Goal: Information Seeking & Learning: Learn about a topic

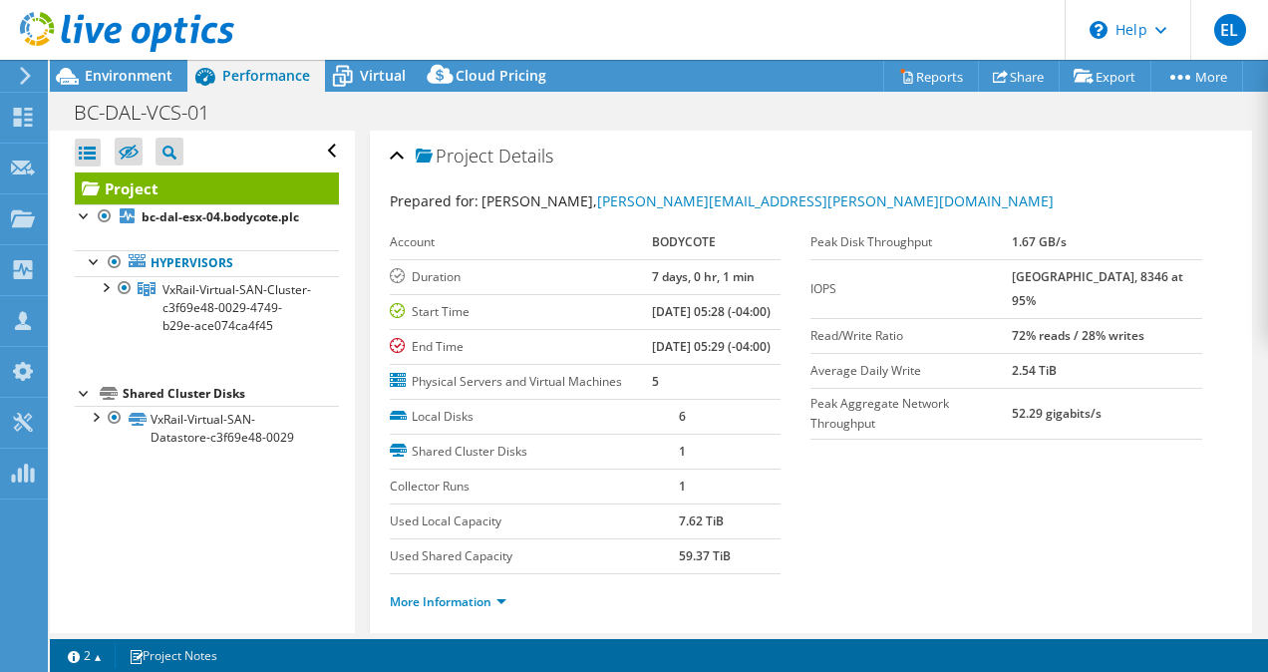
select select "USD"
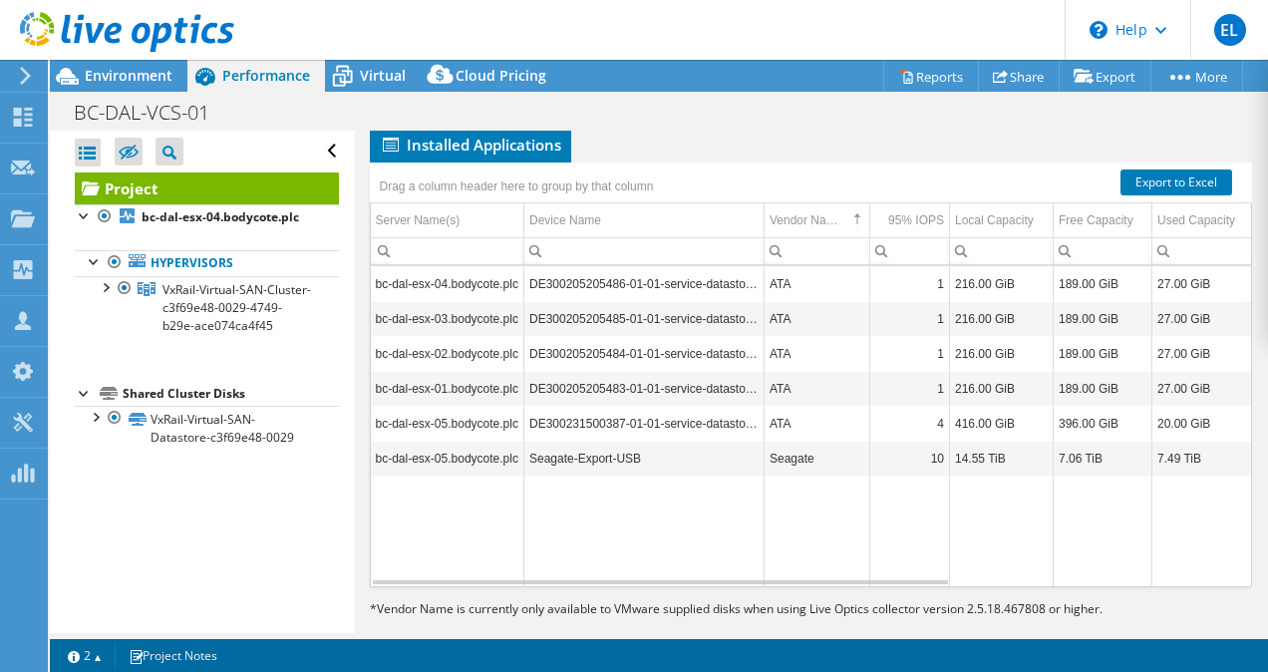
click at [424, 121] on span "Graphs" at bounding box center [419, 111] width 79 height 20
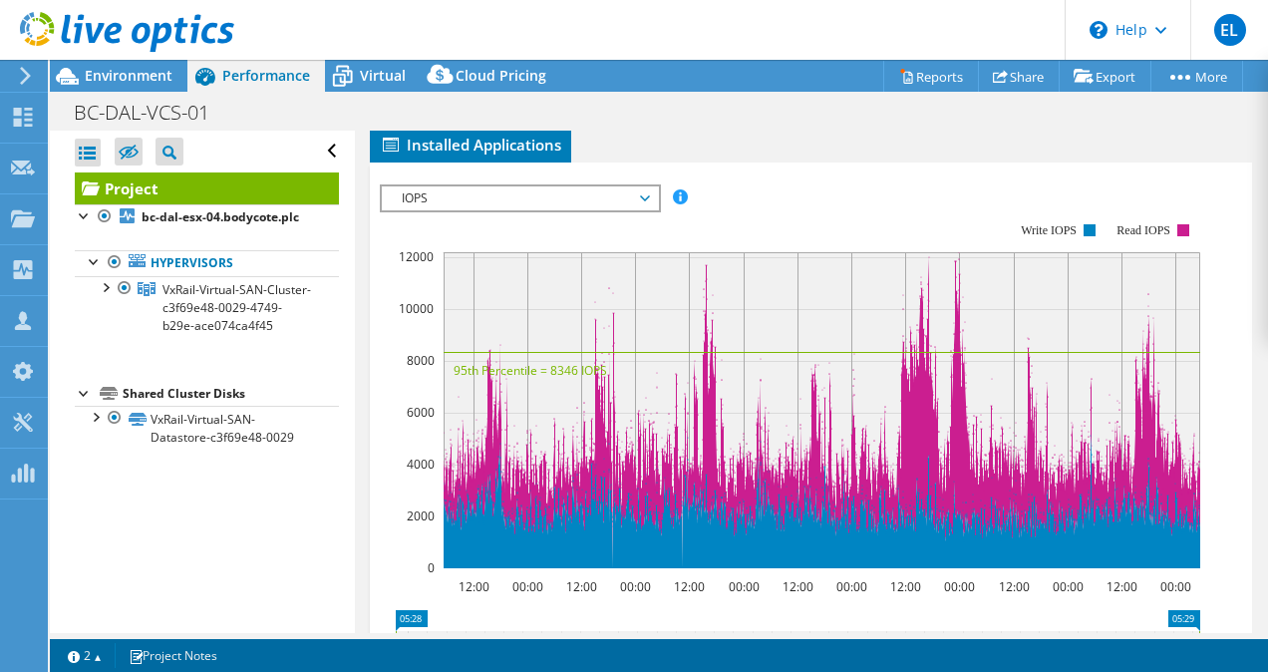
click at [527, 210] on span "IOPS" at bounding box center [520, 198] width 256 height 24
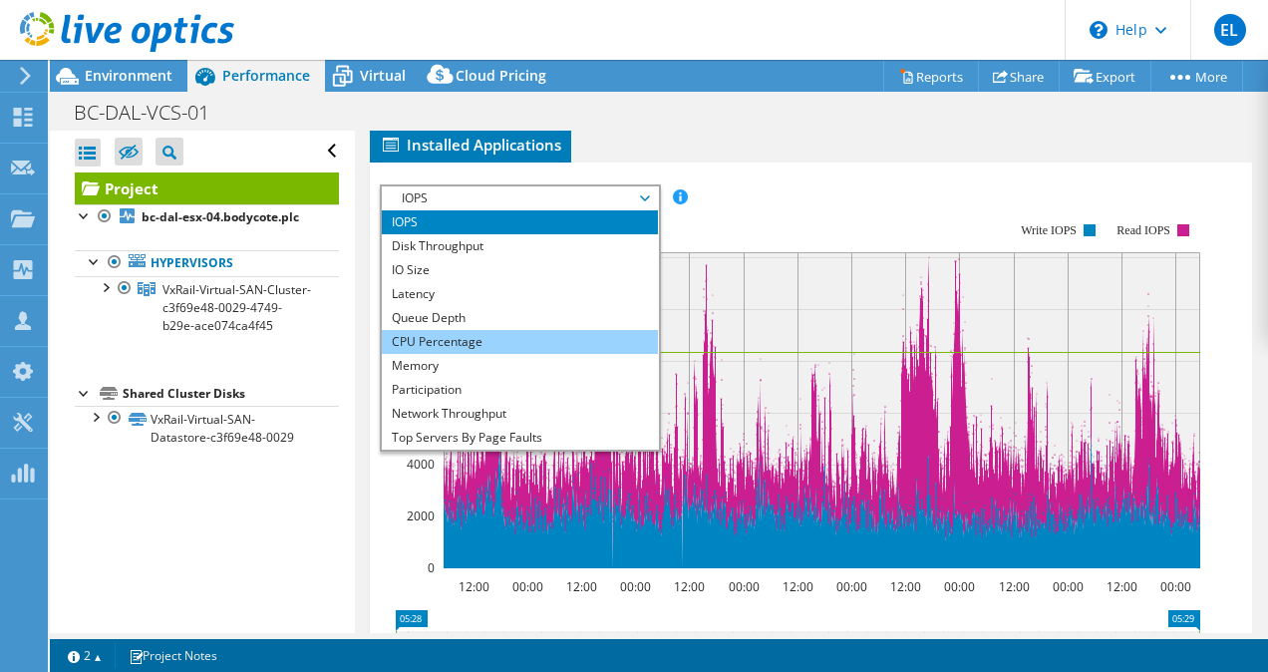
click at [555, 354] on li "CPU Percentage" at bounding box center [520, 342] width 276 height 24
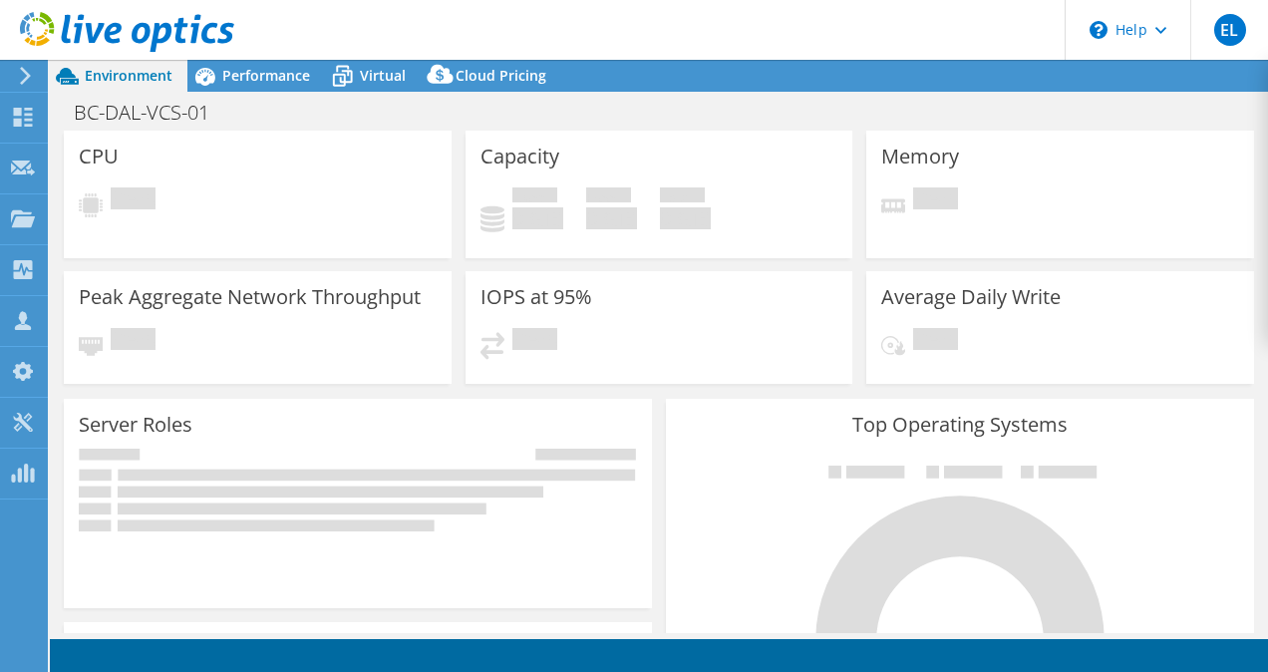
select select "USD"
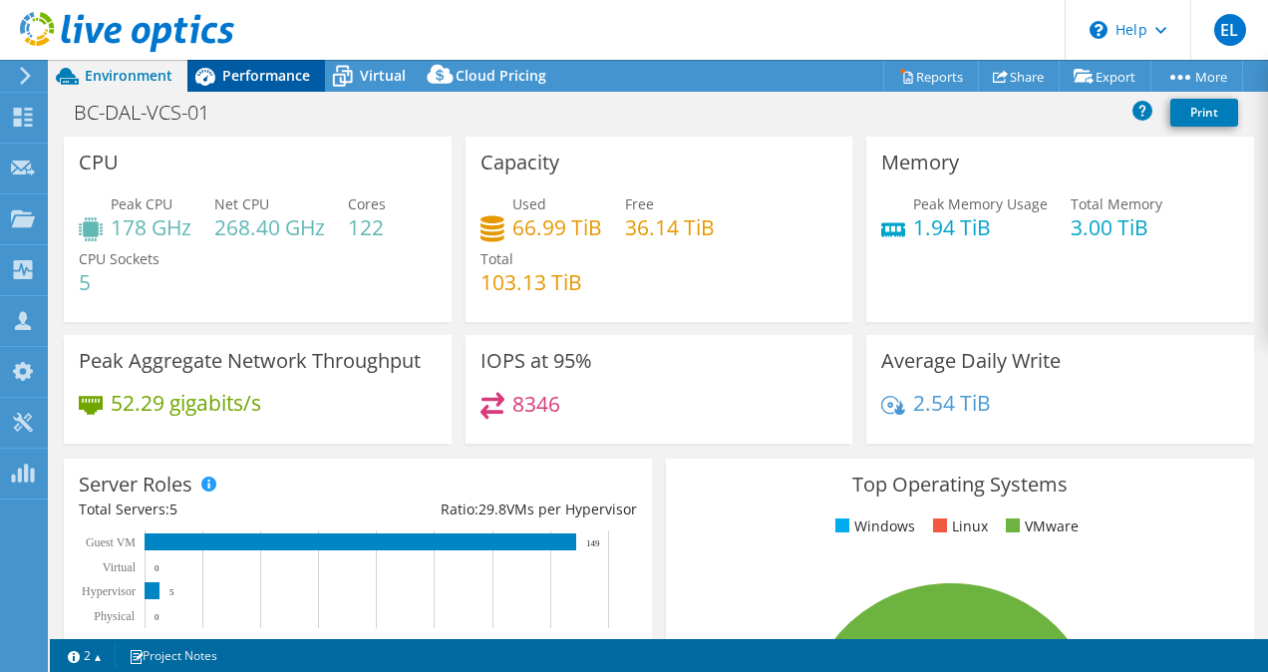
click at [239, 64] on div "Performance" at bounding box center [256, 76] width 138 height 32
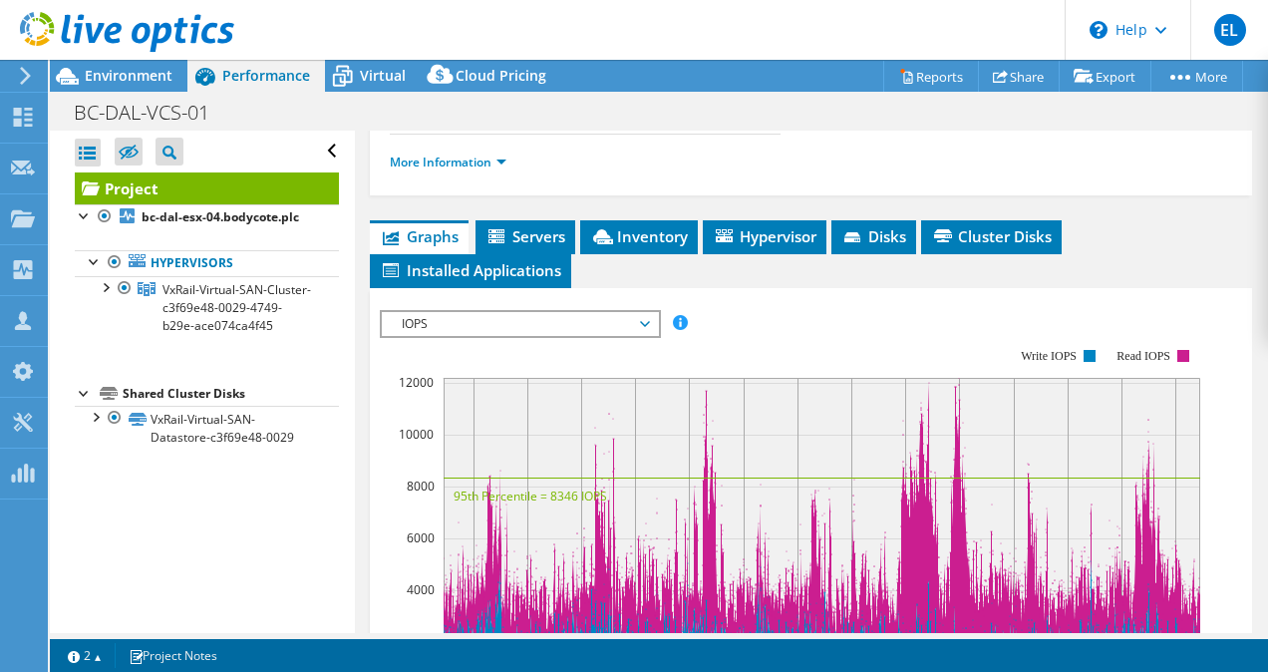
scroll to position [498, 0]
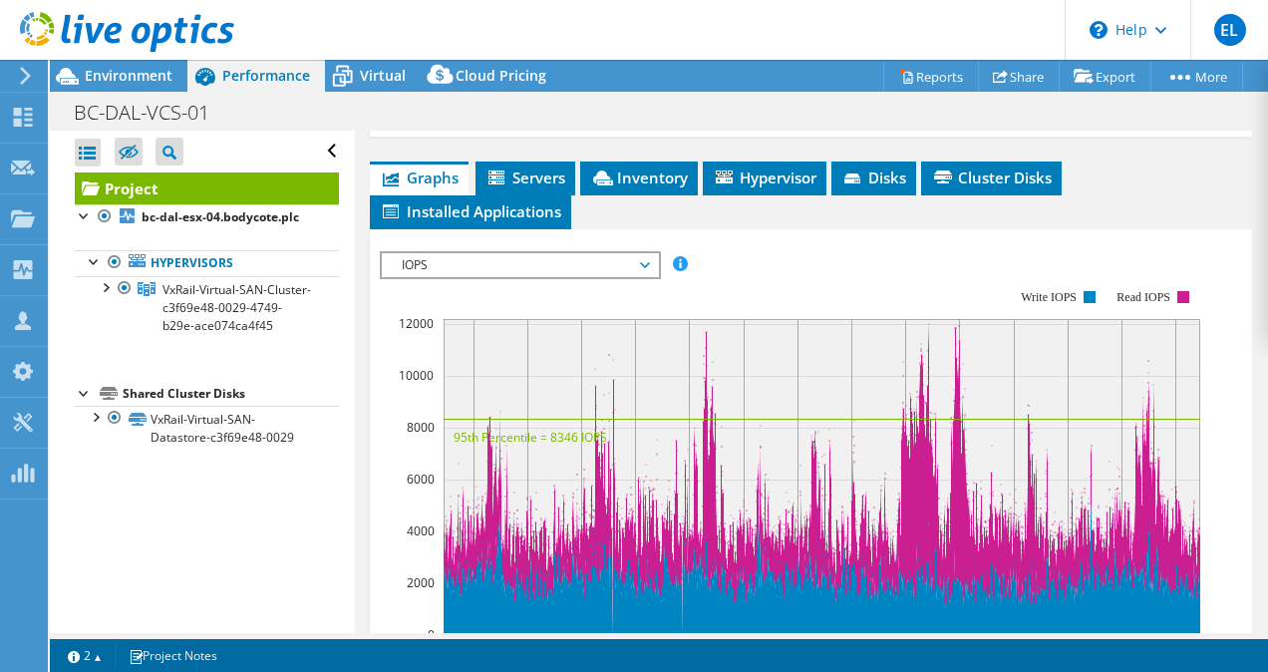
click at [478, 277] on span "IOPS" at bounding box center [520, 265] width 256 height 24
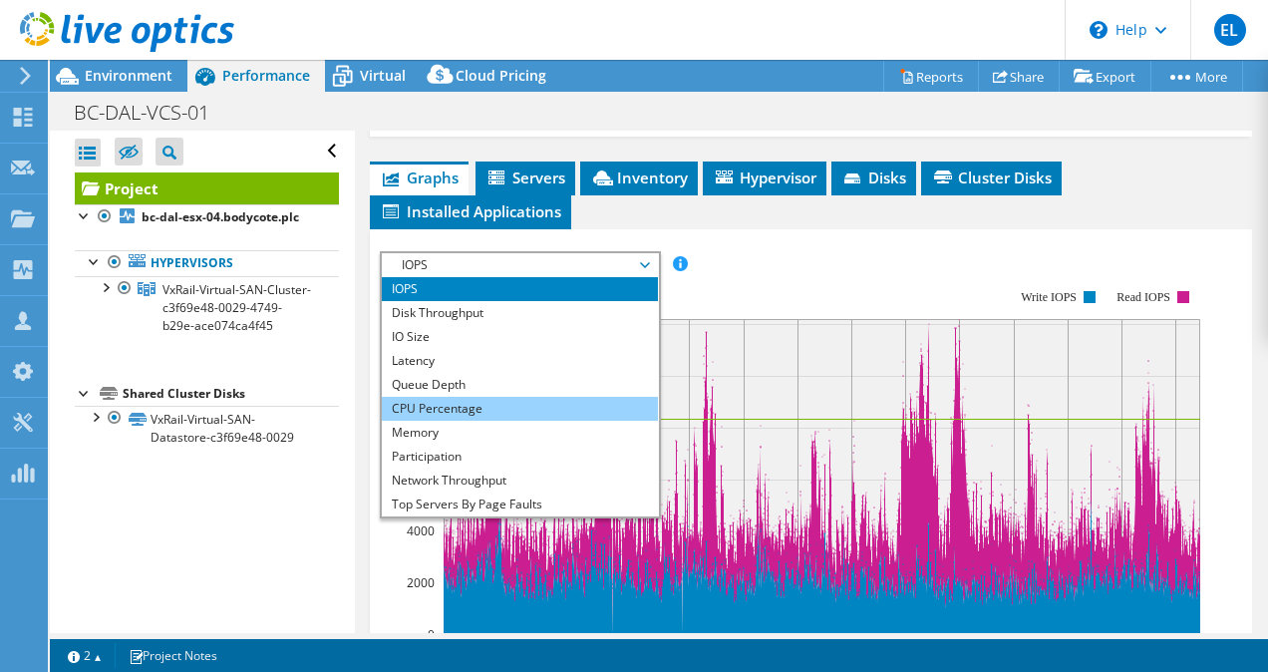
click at [489, 421] on li "CPU Percentage" at bounding box center [520, 409] width 276 height 24
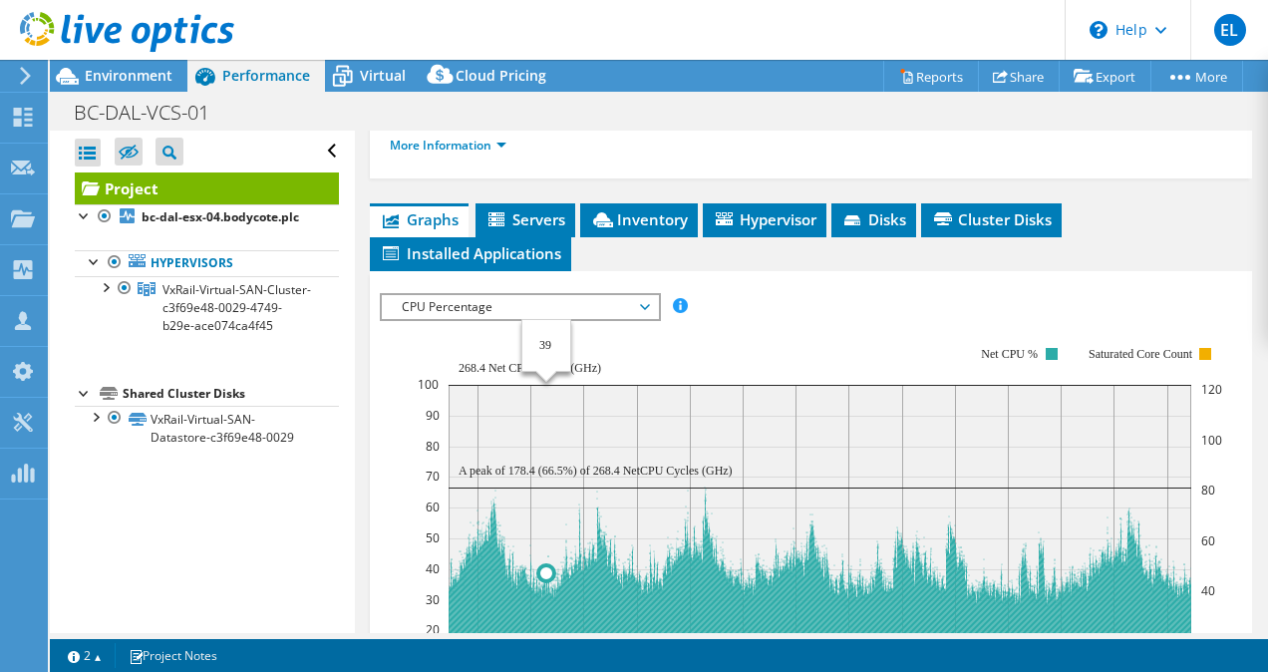
scroll to position [299, 0]
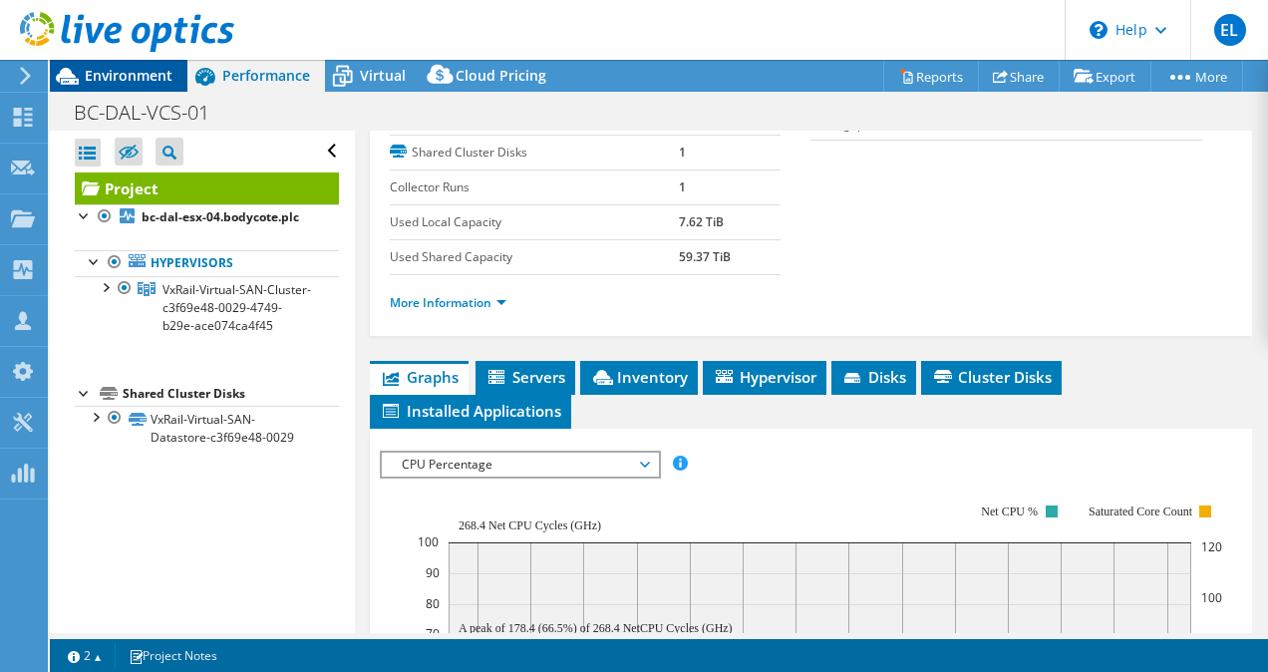
click at [136, 87] on div "Environment" at bounding box center [119, 76] width 138 height 32
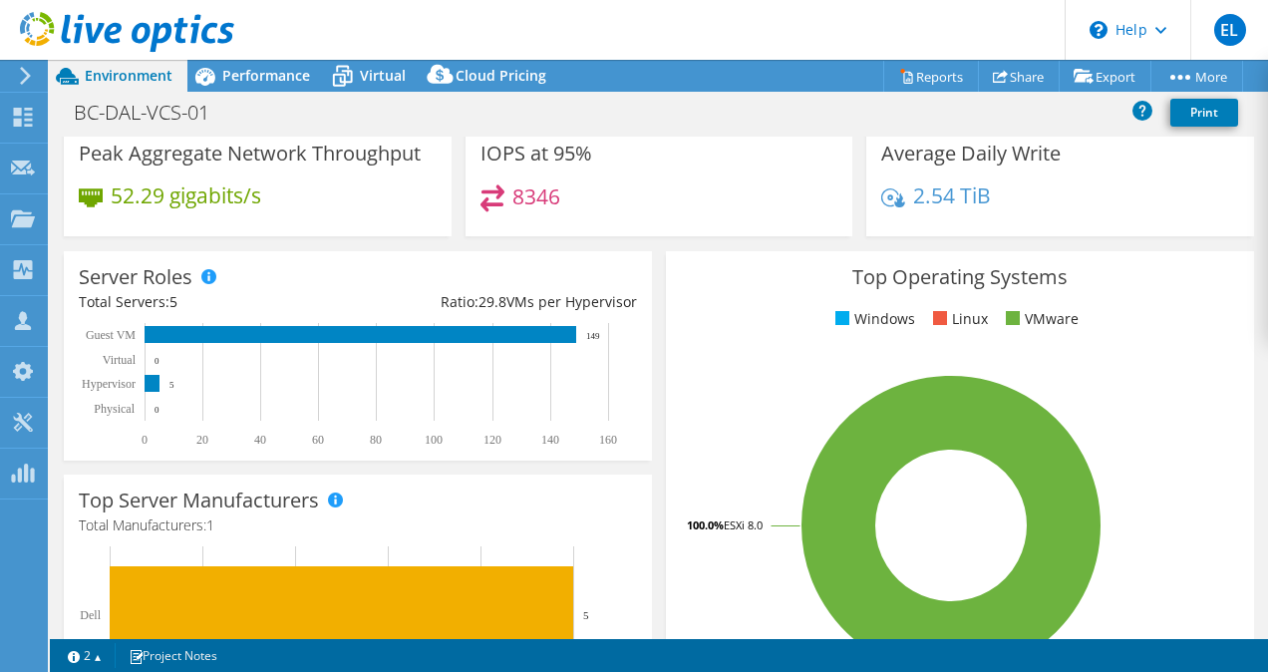
scroll to position [399, 0]
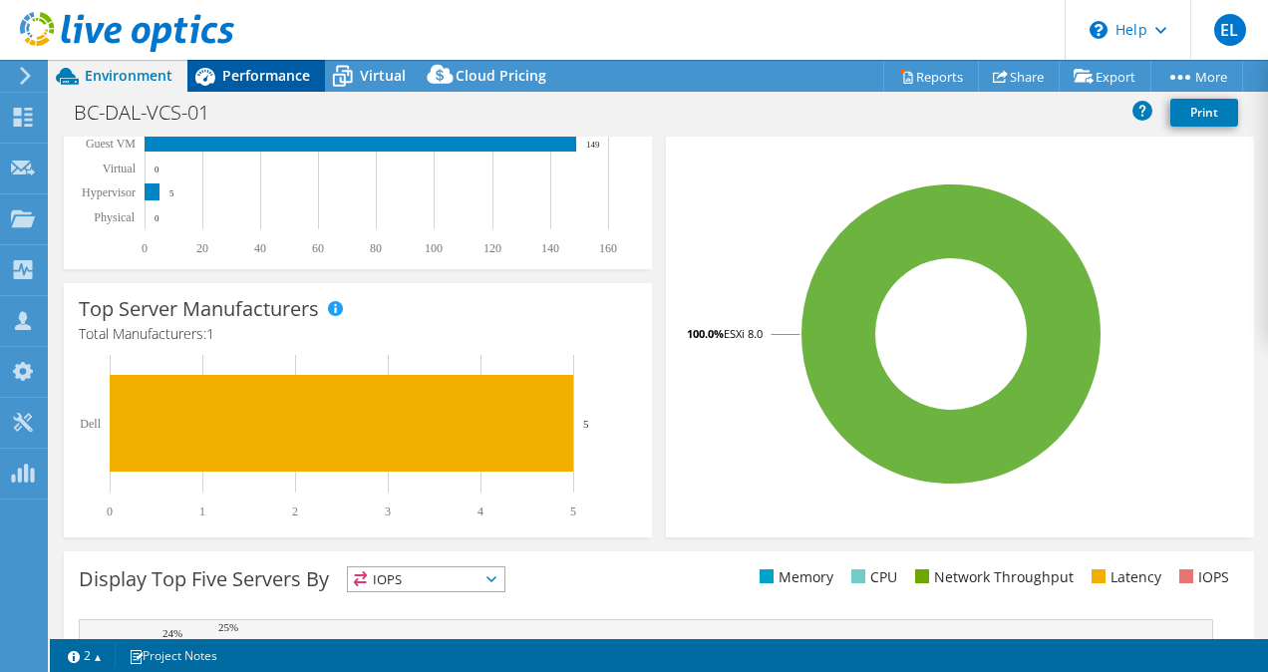
click at [310, 76] on div "Performance" at bounding box center [256, 76] width 138 height 32
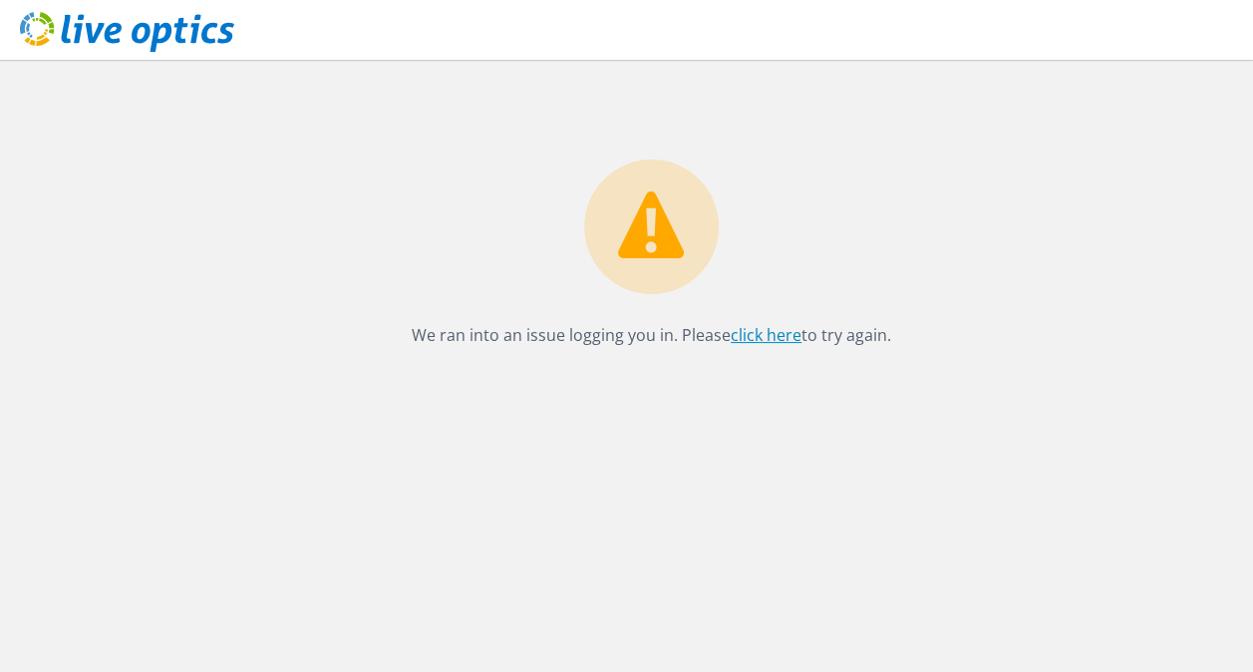
click at [759, 335] on link "click here" at bounding box center [766, 335] width 71 height 22
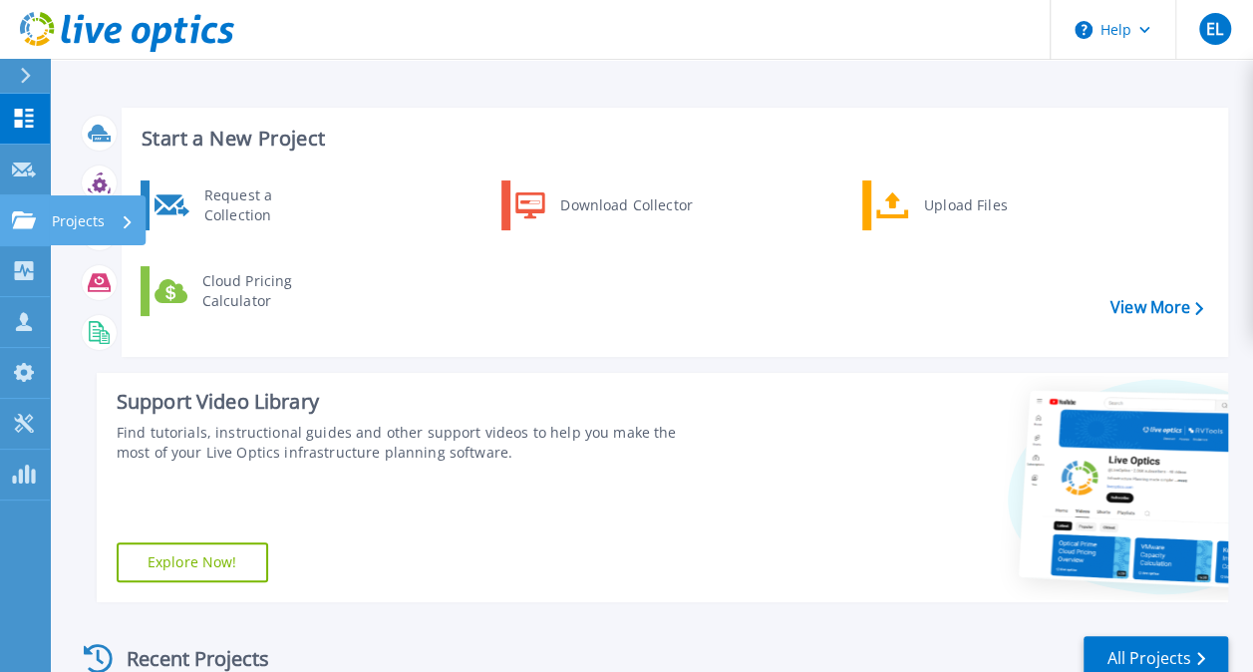
click at [40, 207] on link "Projects Projects" at bounding box center [25, 220] width 50 height 51
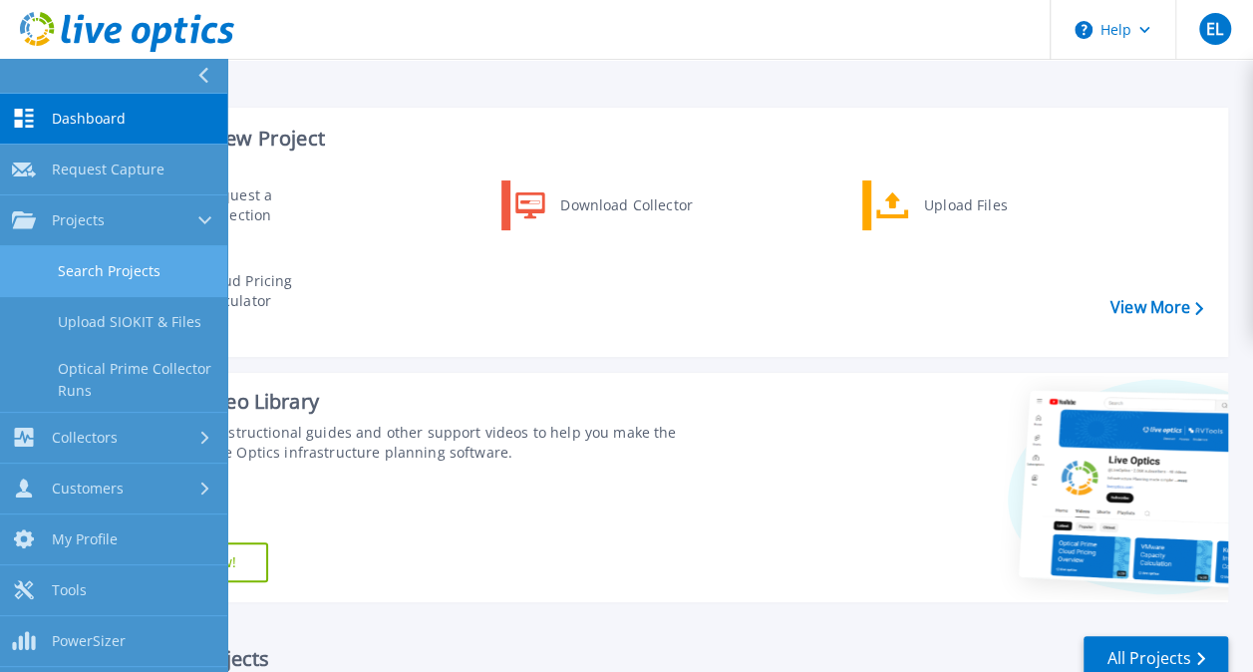
click at [192, 261] on link "Search Projects" at bounding box center [113, 271] width 227 height 51
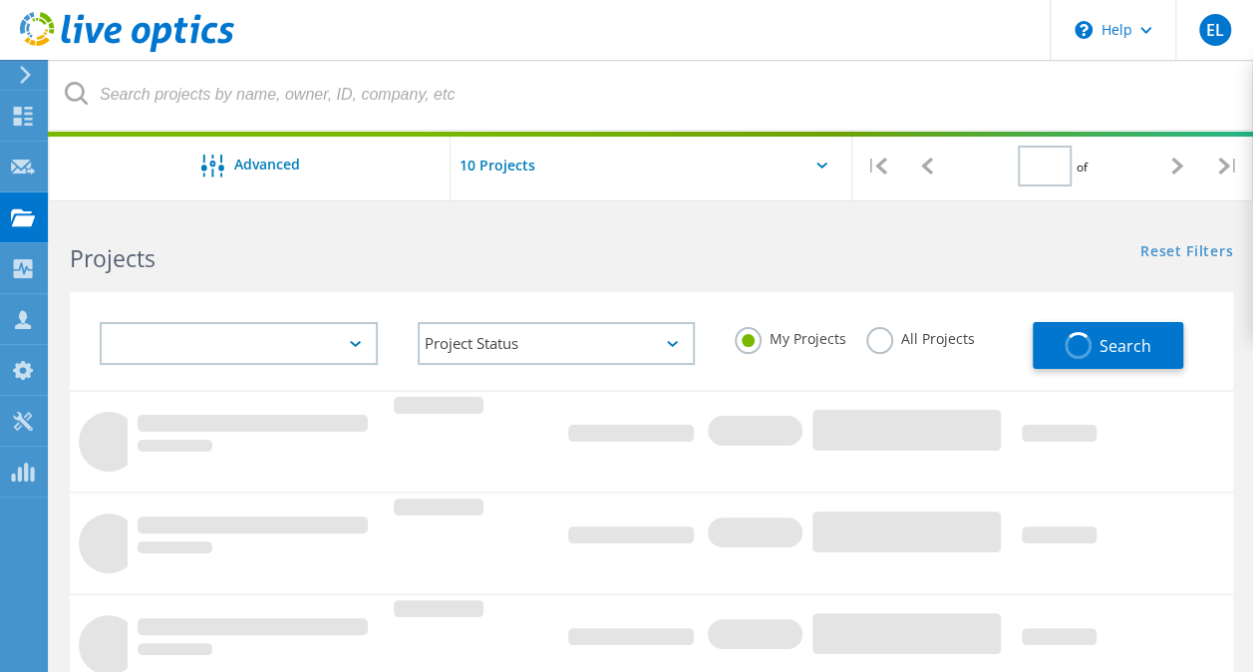
type input "1"
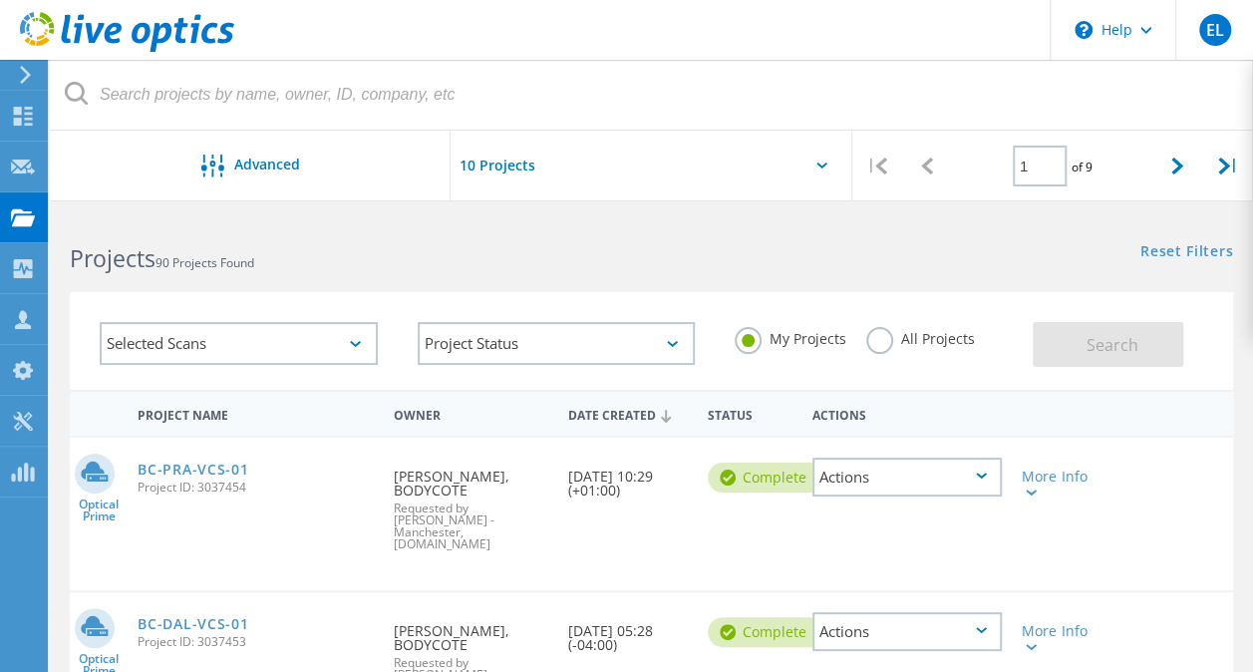
click at [949, 341] on label "All Projects" at bounding box center [920, 336] width 109 height 19
click at [0, 0] on input "All Projects" at bounding box center [0, 0] width 0 height 0
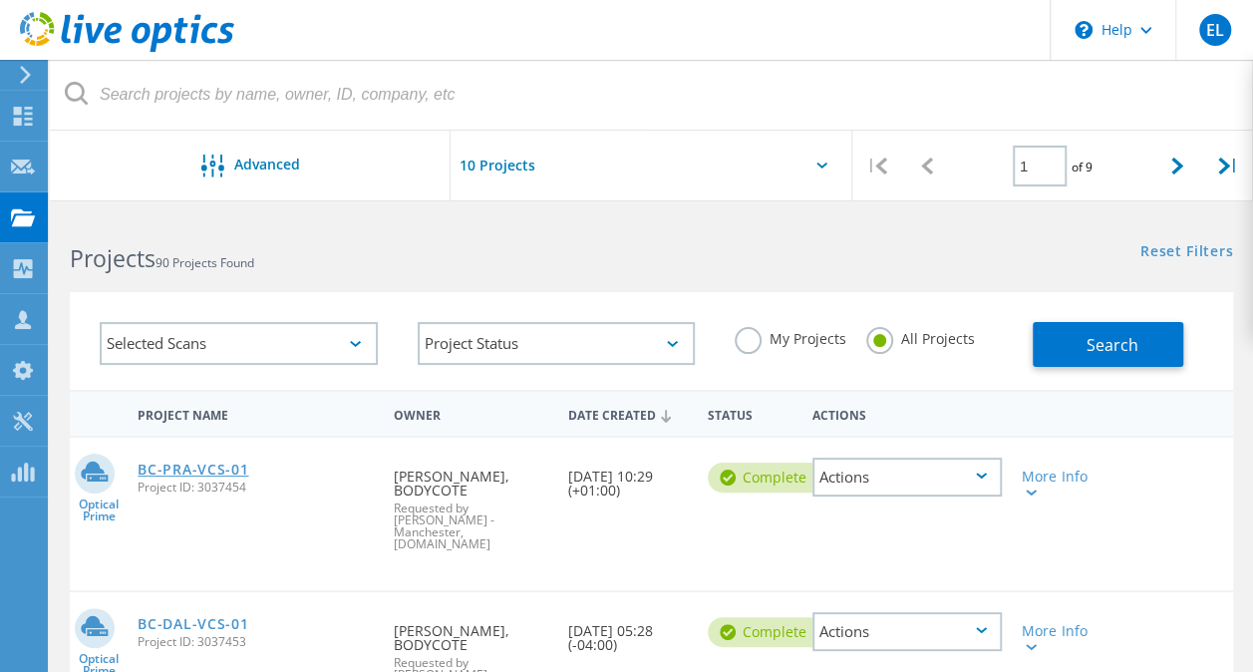
click at [221, 468] on link "BC-PRA-VCS-01" at bounding box center [193, 469] width 111 height 14
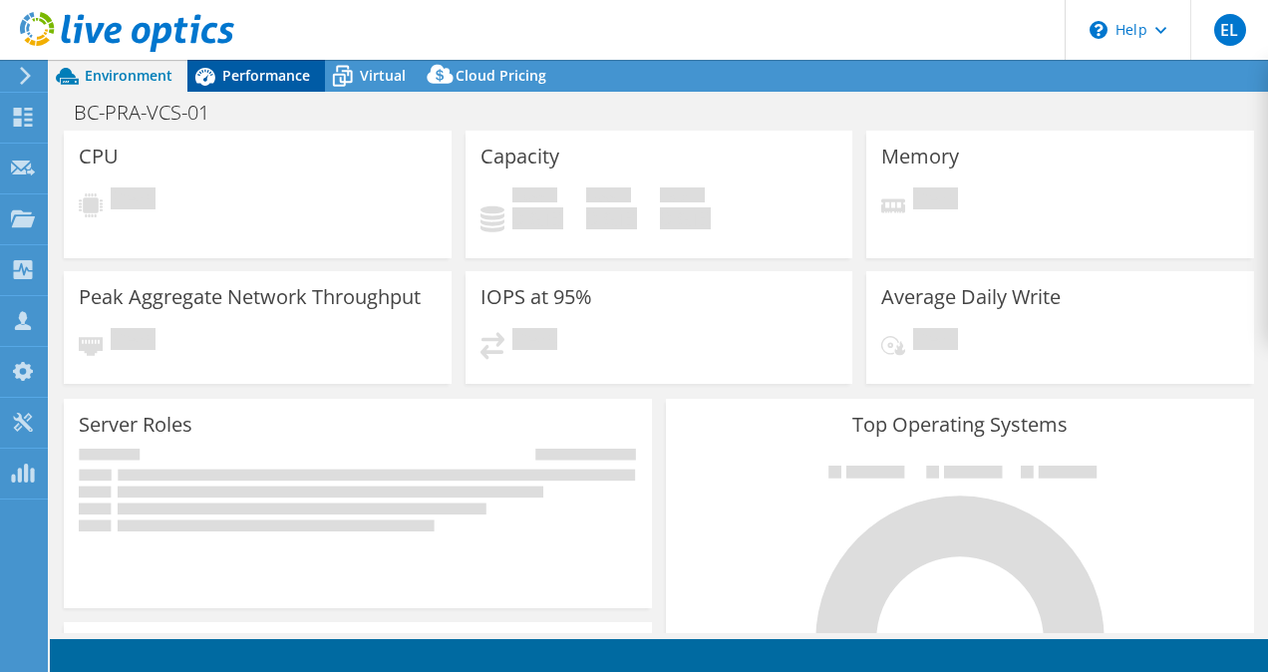
select select "USD"
click at [253, 68] on span "Performance" at bounding box center [266, 75] width 88 height 19
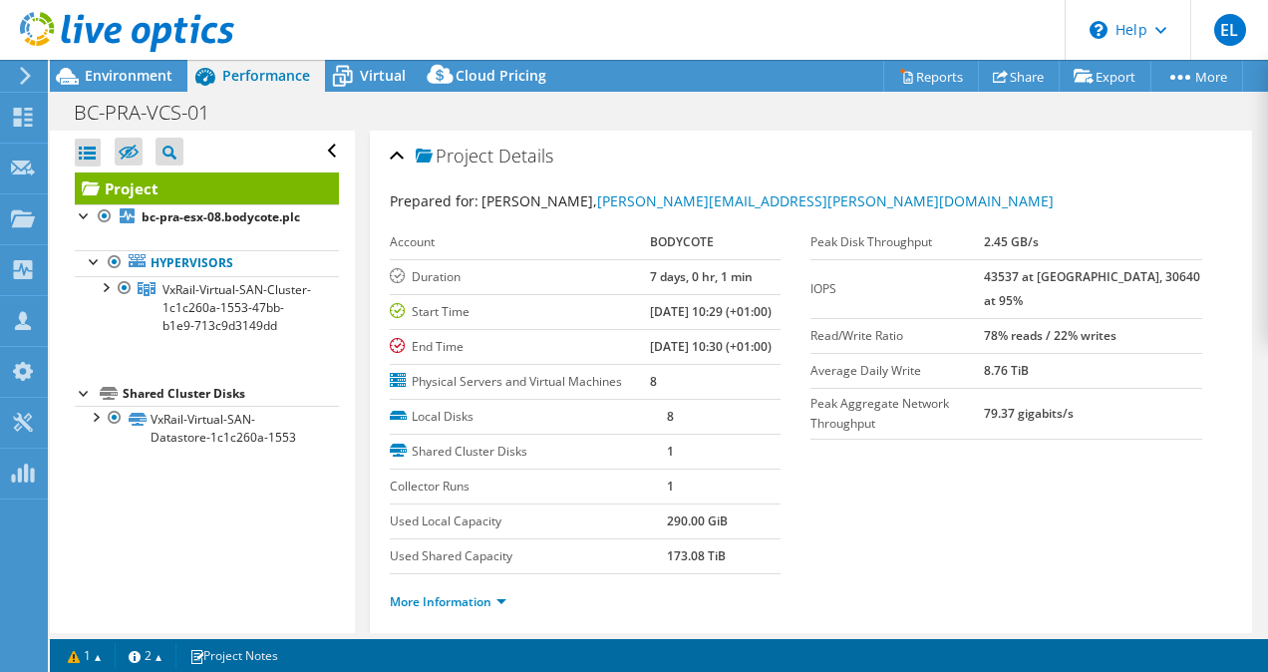
scroll to position [399, 0]
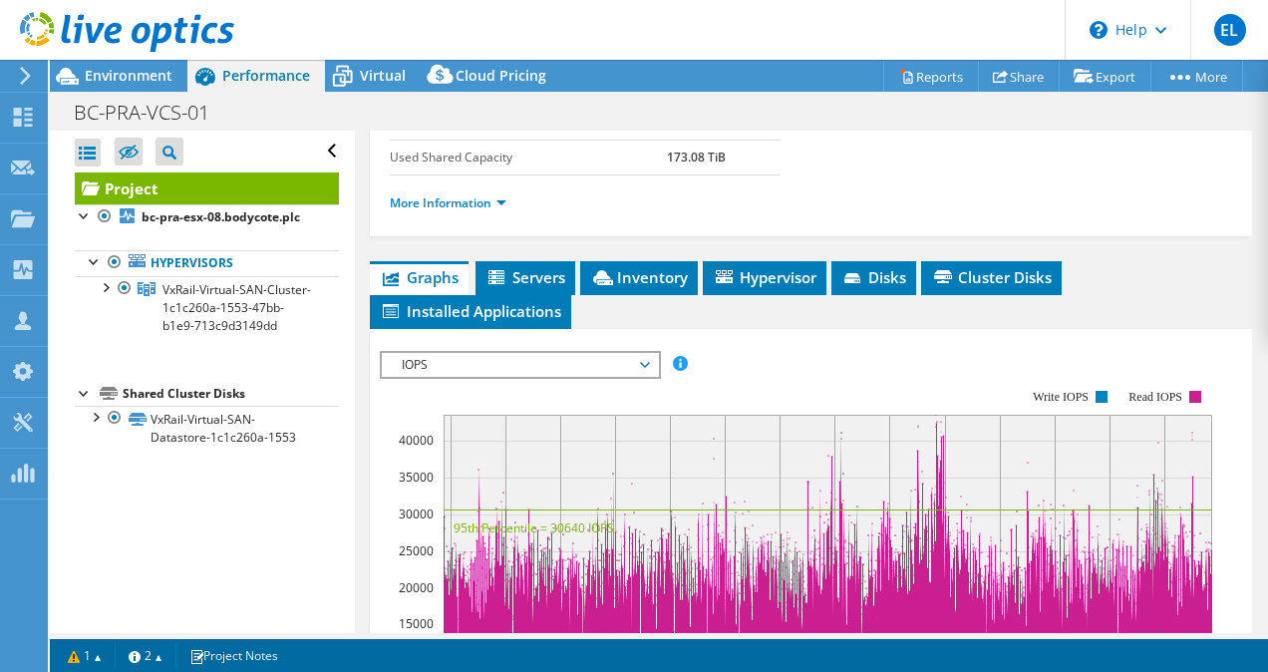
drag, startPoint x: 458, startPoint y: 427, endPoint x: 458, endPoint y: 444, distance: 17.9
click at [458, 379] on div "IOPS IOPS Disk Throughput IO Size Latency Queue Depth CPU Percentage Memory Pag…" at bounding box center [520, 365] width 281 height 28
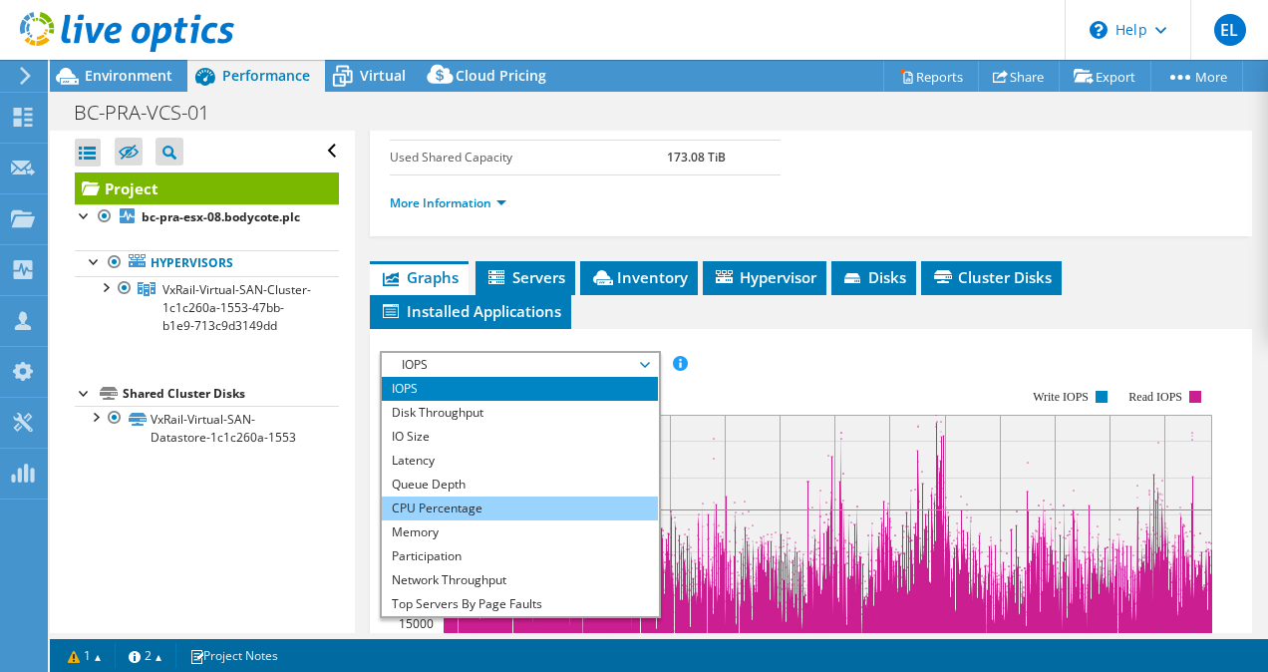
click at [456, 520] on li "CPU Percentage" at bounding box center [520, 508] width 276 height 24
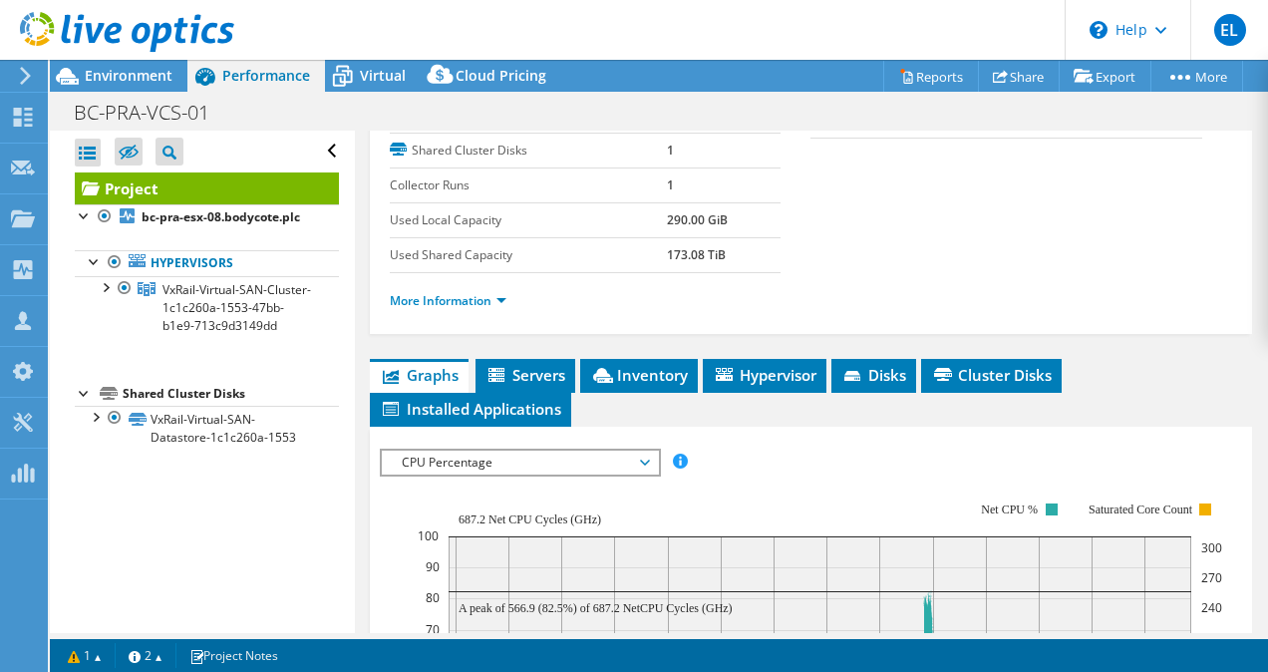
scroll to position [299, 0]
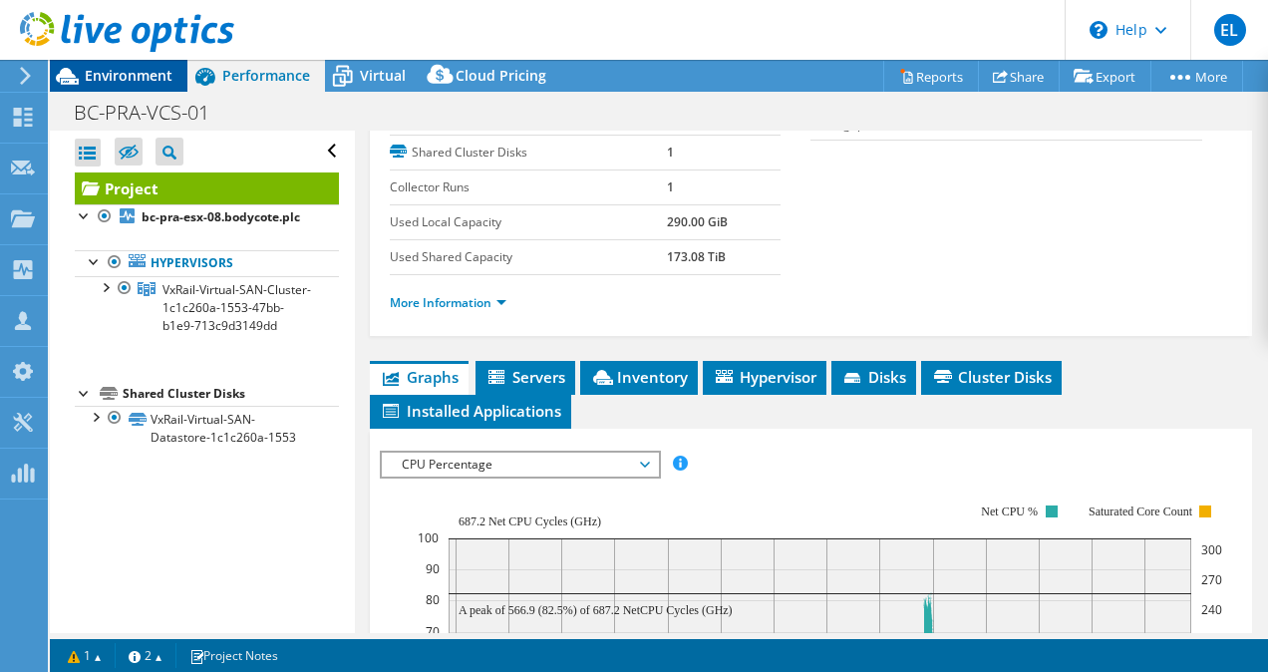
click at [140, 85] on div "Environment" at bounding box center [119, 76] width 138 height 32
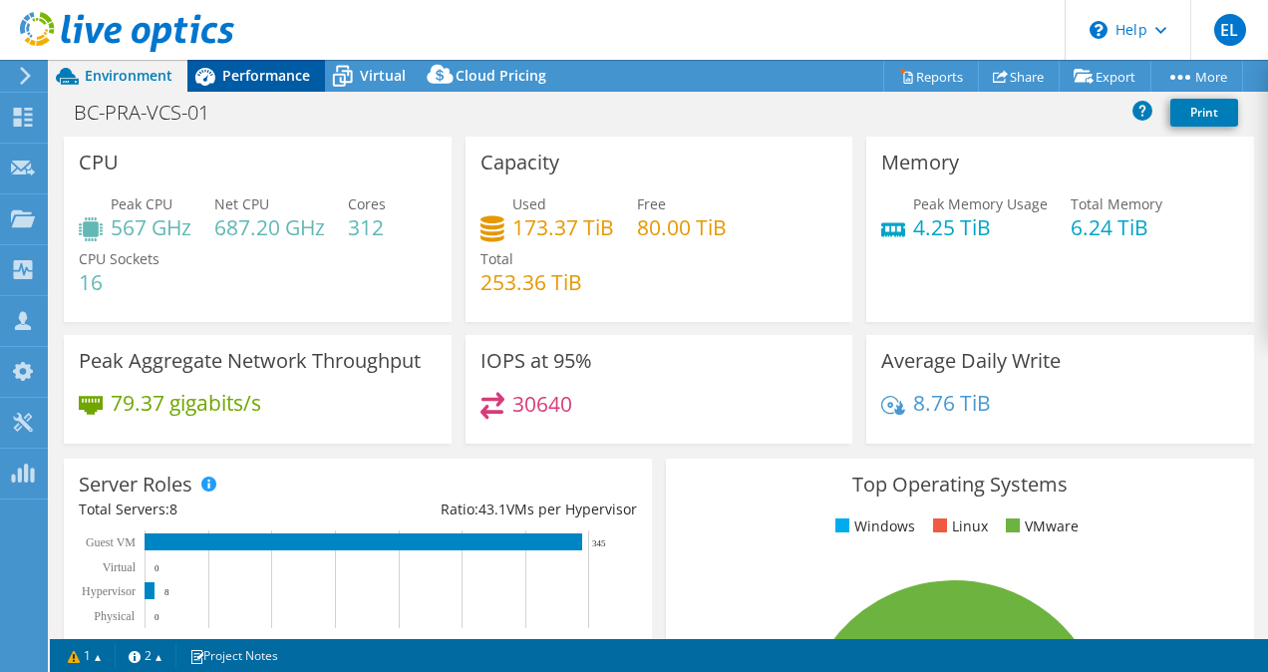
click at [253, 77] on span "Performance" at bounding box center [266, 75] width 88 height 19
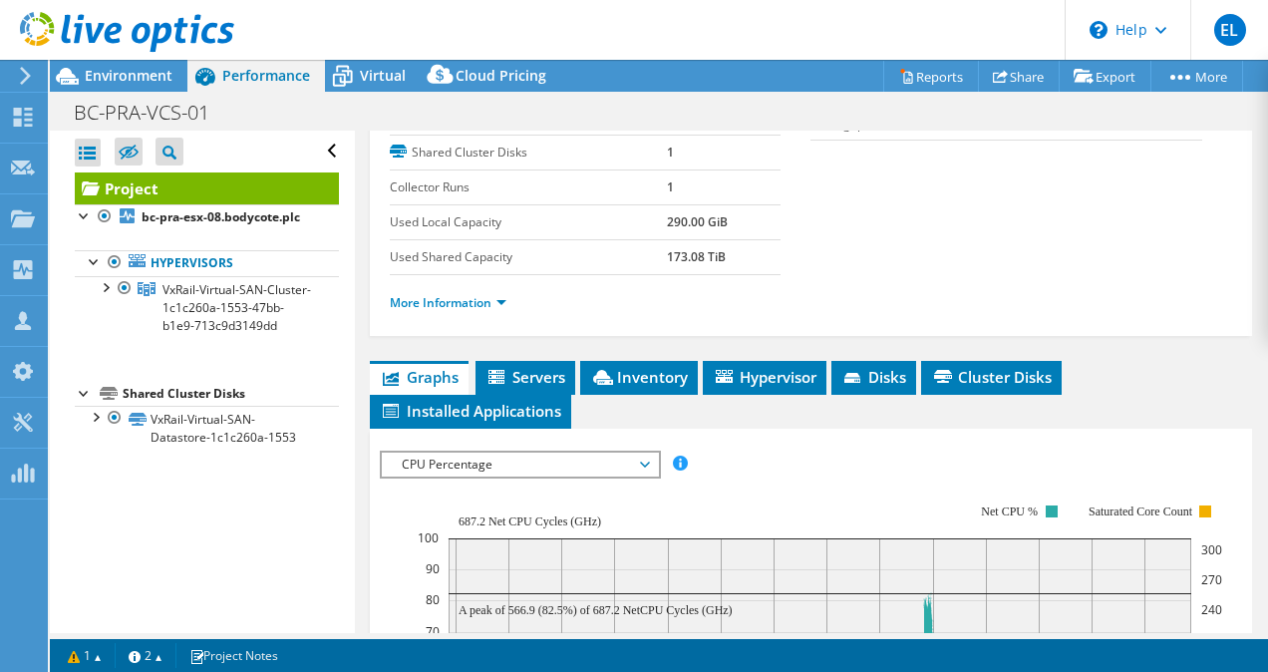
click at [59, 63] on div at bounding box center [117, 33] width 234 height 67
click at [117, 88] on div "Environment" at bounding box center [119, 76] width 138 height 32
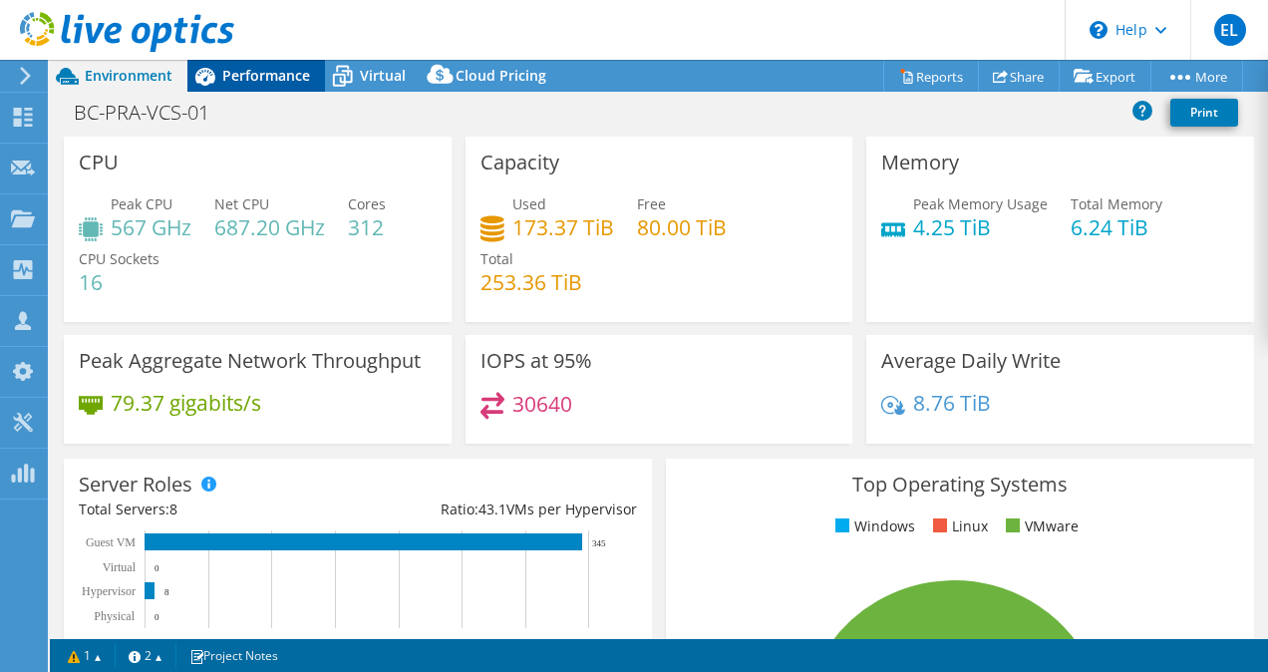
click at [259, 72] on span "Performance" at bounding box center [266, 75] width 88 height 19
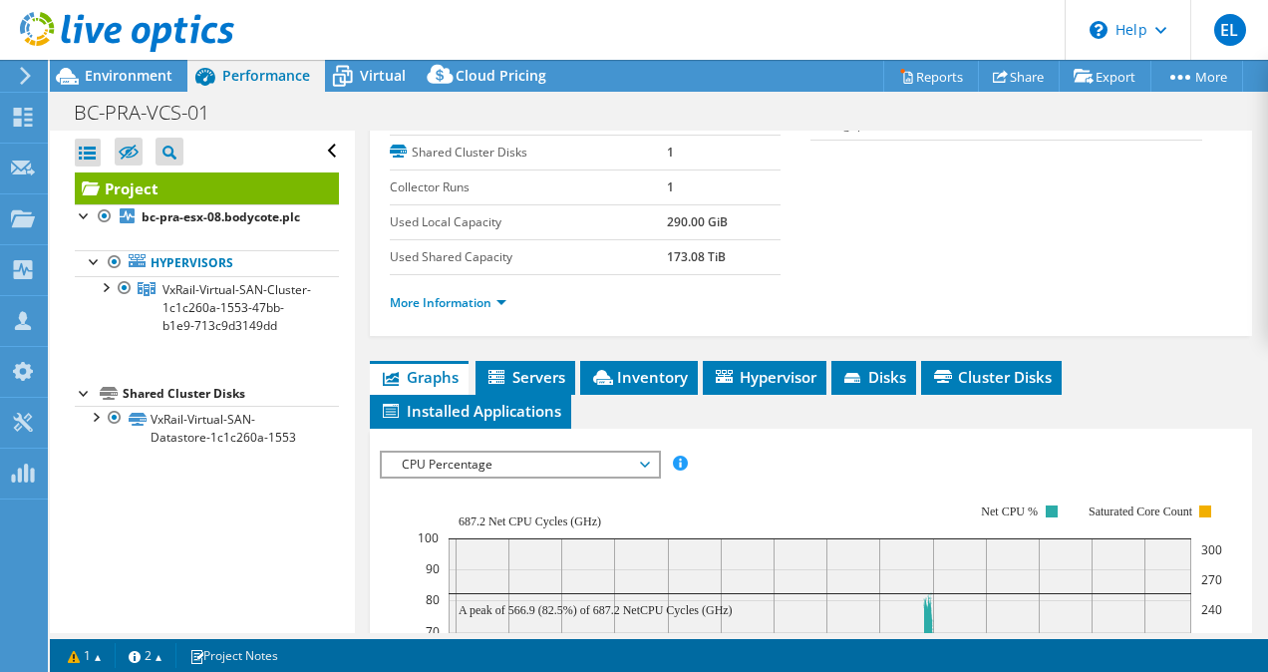
scroll to position [598, 0]
